Goal: Information Seeking & Learning: Learn about a topic

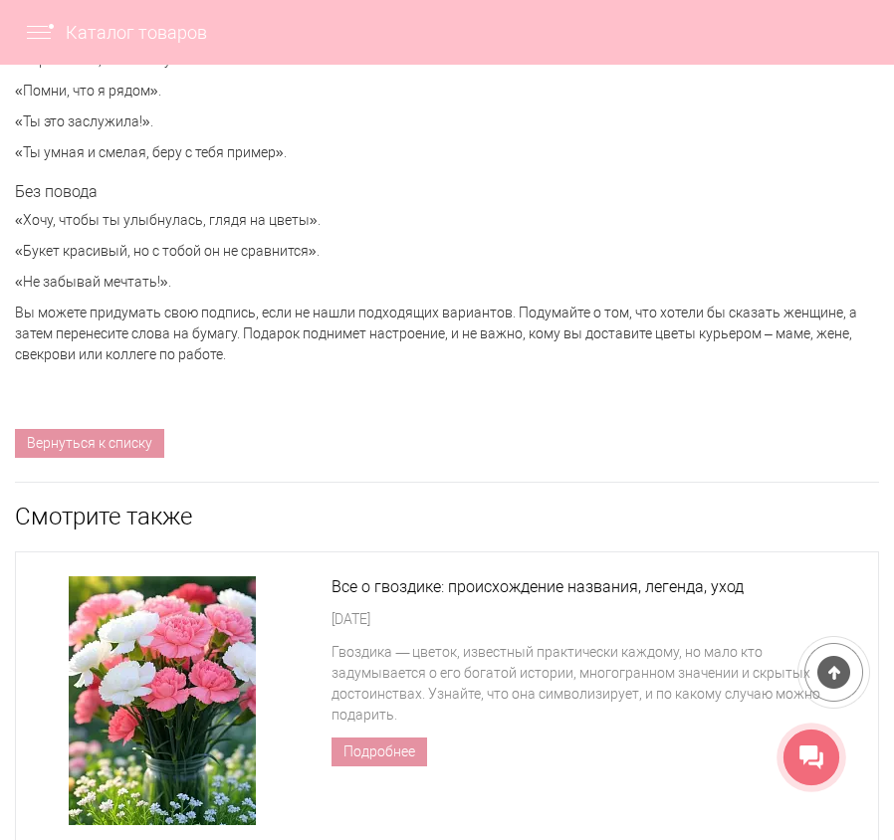
scroll to position [8860, 0]
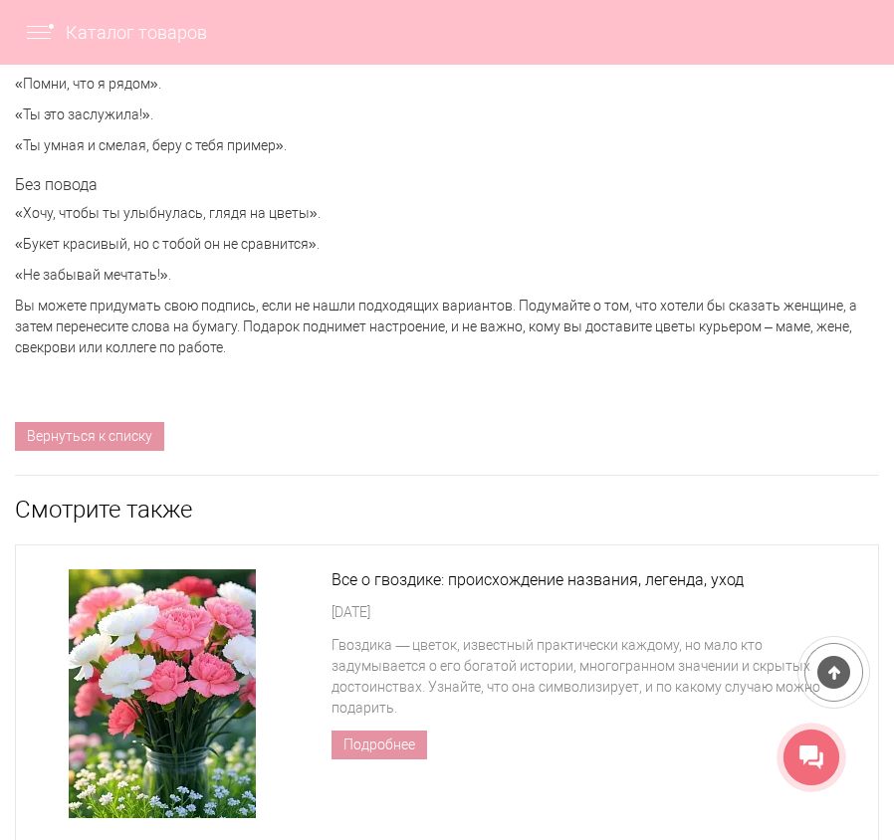
drag, startPoint x: 12, startPoint y: 211, endPoint x: 322, endPoint y: 239, distance: 310.8
click at [322, 239] on p "«Букет красивый, но с тобой он не сравнится»." at bounding box center [438, 244] width 846 height 21
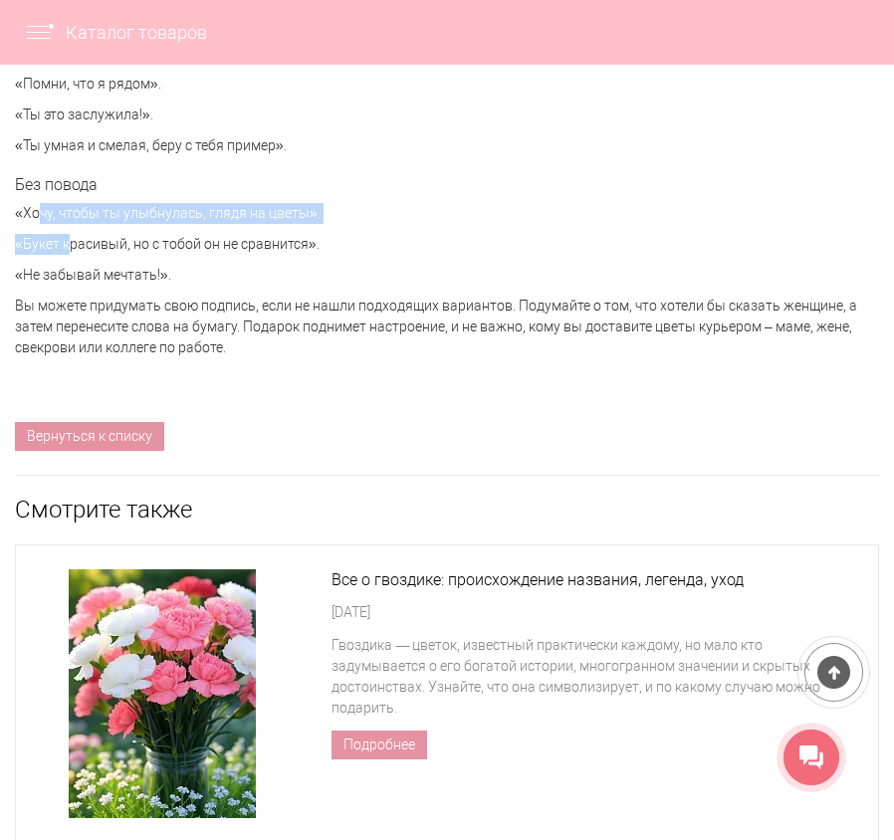
drag, startPoint x: 3, startPoint y: 209, endPoint x: 52, endPoint y: 229, distance: 52.7
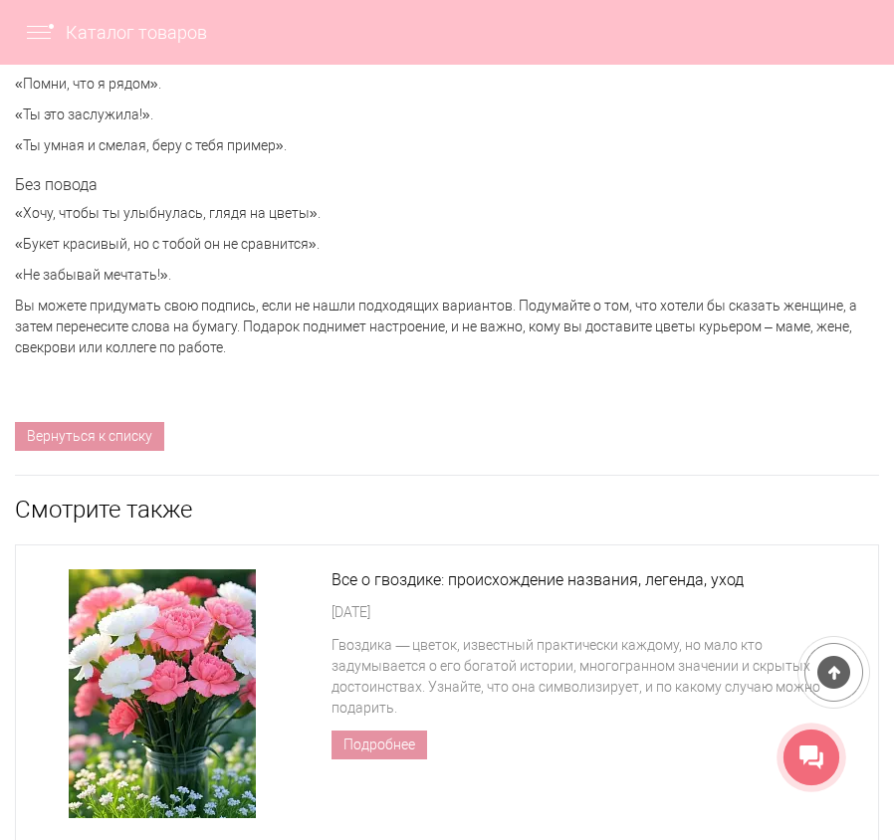
click at [129, 277] on p "«Не забывай мечтать!»." at bounding box center [438, 275] width 846 height 21
drag, startPoint x: 93, startPoint y: 260, endPoint x: -1, endPoint y: 203, distance: 109.4
copy div "«Хочу, чтобы ты улыбнулась, глядя на цветы». «Букет красивый, но с тобой он не …"
